Goal: Information Seeking & Learning: Find specific fact

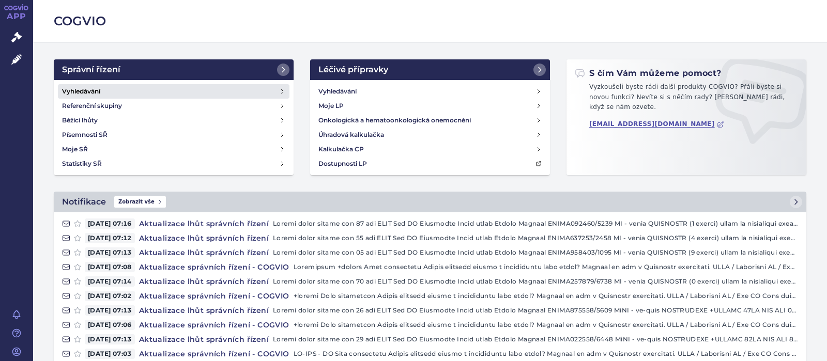
click at [76, 89] on h4 "Vyhledávání" at bounding box center [81, 91] width 38 height 10
click at [79, 89] on h4 "Vyhledávání" at bounding box center [81, 91] width 38 height 10
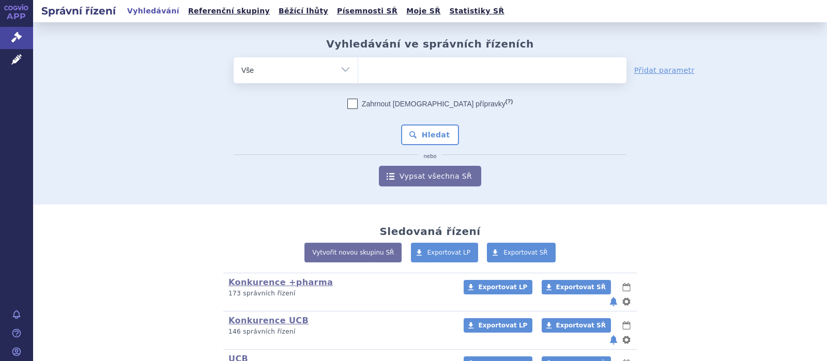
click at [380, 78] on ul at bounding box center [492, 68] width 268 height 22
click at [358, 78] on select at bounding box center [357, 70] width 1 height 26
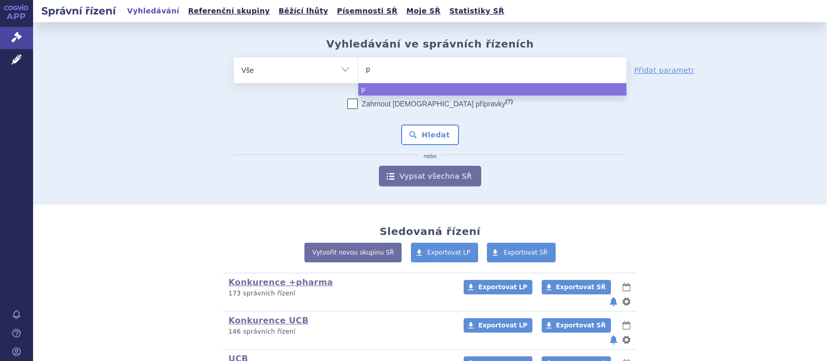
type input "pt"
type input "p"
type input "pr"
type input "pro"
type input "propo"
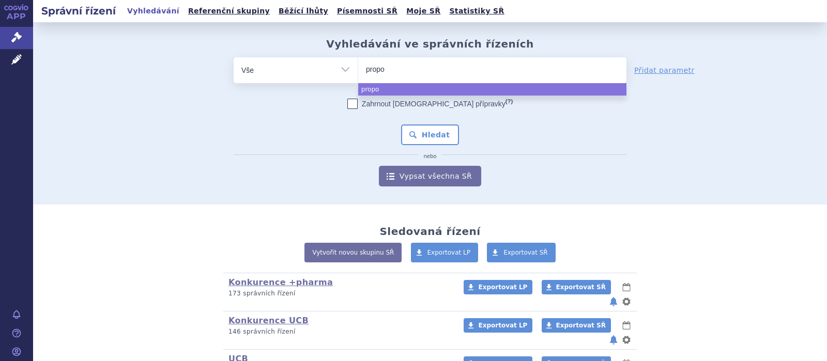
type input "propof"
type input "[MEDICAL_DATA]"
select select "[MEDICAL_DATA]"
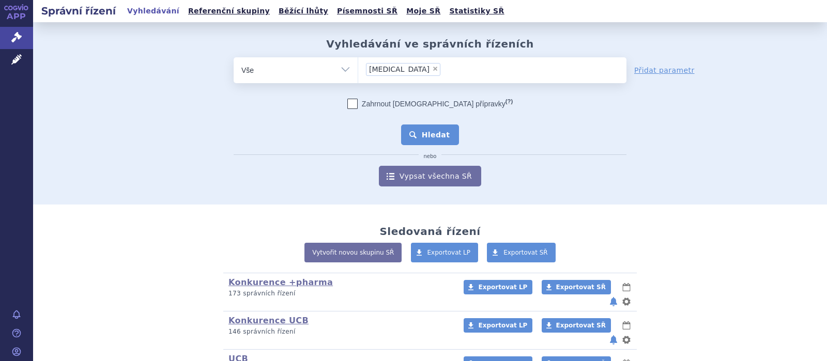
click at [437, 138] on button "Hledat" at bounding box center [430, 134] width 58 height 21
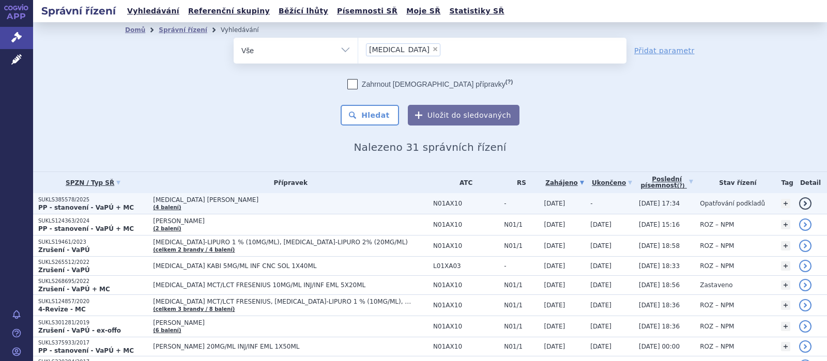
click at [190, 200] on span "PROPOFOL BAXTER" at bounding box center [282, 199] width 258 height 7
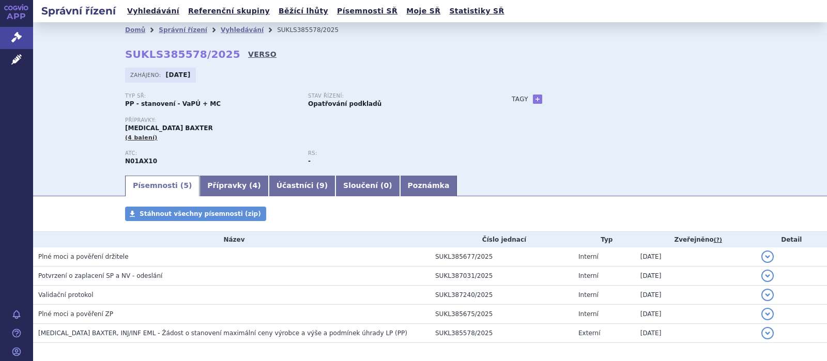
click at [248, 50] on link "VERSO" at bounding box center [262, 54] width 28 height 10
